Goal: Information Seeking & Learning: Check status

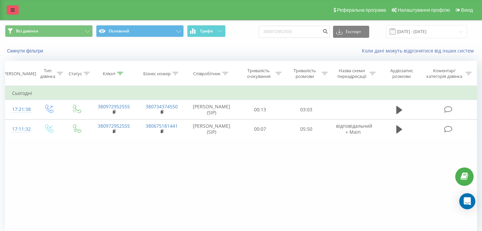
click at [16, 10] on link at bounding box center [13, 9] width 12 height 9
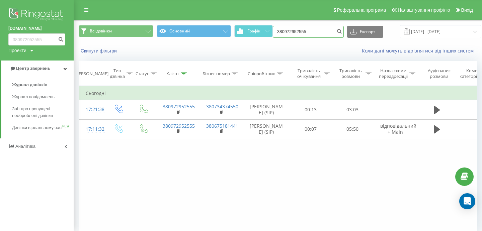
click at [315, 33] on input "380972952555" at bounding box center [308, 32] width 71 height 12
drag, startPoint x: 304, startPoint y: 33, endPoint x: 280, endPoint y: 31, distance: 24.9
click at [280, 31] on input "380972952555" at bounding box center [308, 32] width 71 height 12
paste input "38 (098) 469-64-29"
type input "380984696429"
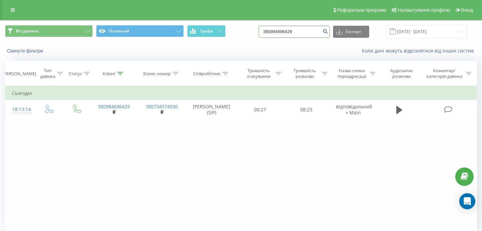
click at [316, 34] on input "380984696429" at bounding box center [294, 32] width 71 height 12
drag, startPoint x: 316, startPoint y: 34, endPoint x: 279, endPoint y: 34, distance: 37.8
click at [280, 34] on input "380984696429" at bounding box center [294, 32] width 71 height 12
paste input "38 (067) 978-18-56"
type input "380679781856"
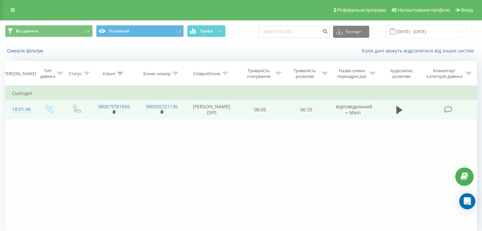
click at [24, 110] on div "18:01:48" at bounding box center [20, 109] width 16 height 13
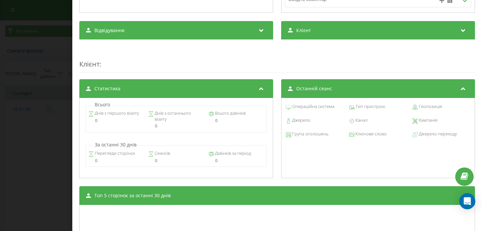
scroll to position [292, 0]
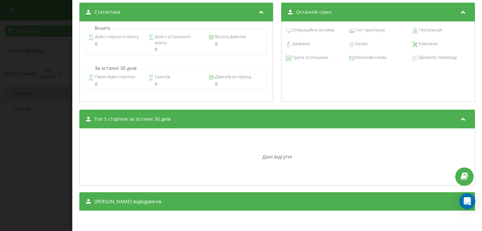
click at [45, 165] on div "Дзвінок : ua0_-1758294108.6492193 1 x - 00:01 00:00 00:00 Транскрипція Для AI-а…" at bounding box center [241, 115] width 482 height 231
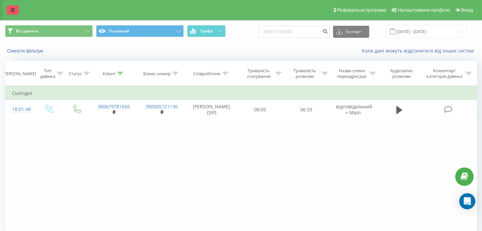
click at [13, 10] on icon at bounding box center [13, 10] width 4 height 5
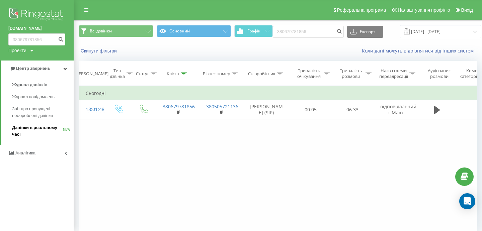
click at [29, 129] on span "Дзвінки в реальному часі" at bounding box center [37, 131] width 51 height 13
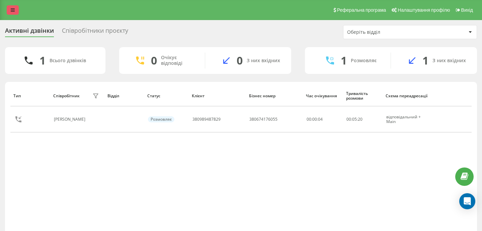
click at [16, 13] on link at bounding box center [13, 9] width 12 height 9
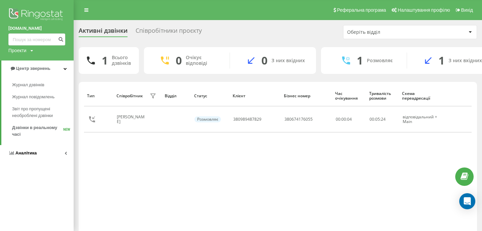
click at [30, 154] on span "Аналiтика" at bounding box center [25, 153] width 21 height 5
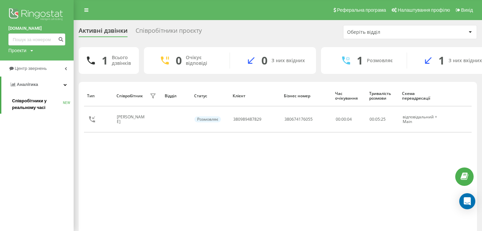
click at [35, 108] on span "Співробітники у реальному часі" at bounding box center [37, 104] width 51 height 13
